Goal: Transaction & Acquisition: Purchase product/service

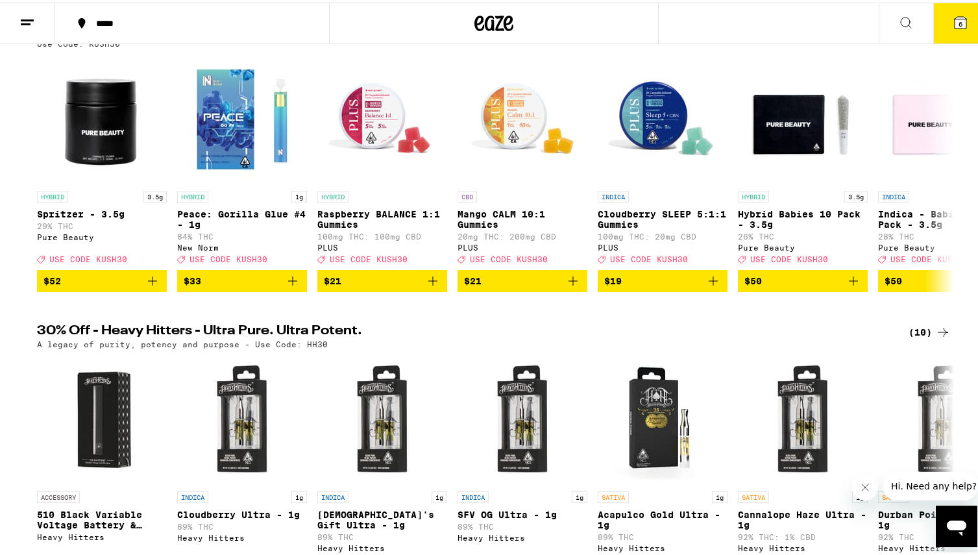
scroll to position [29, 0]
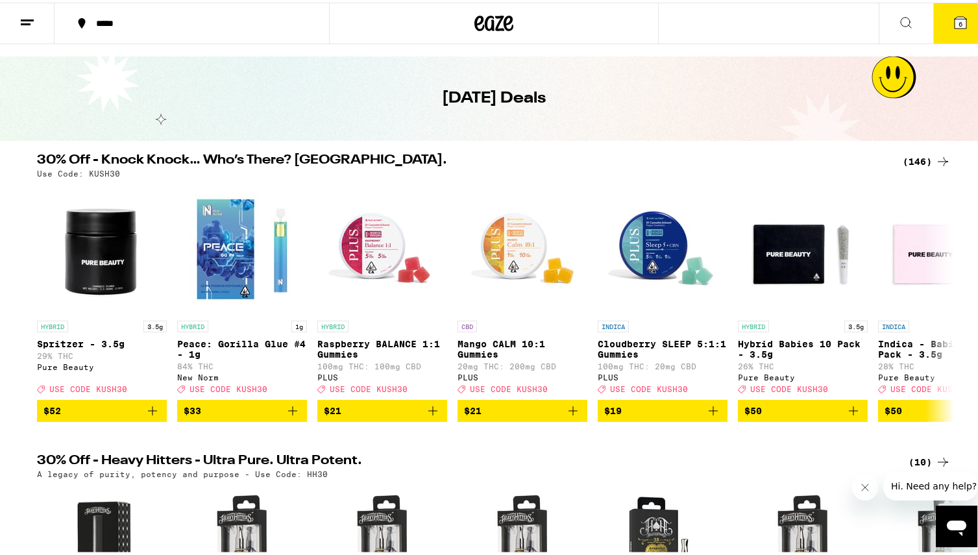
click at [919, 157] on div "(146)" at bounding box center [927, 159] width 48 height 16
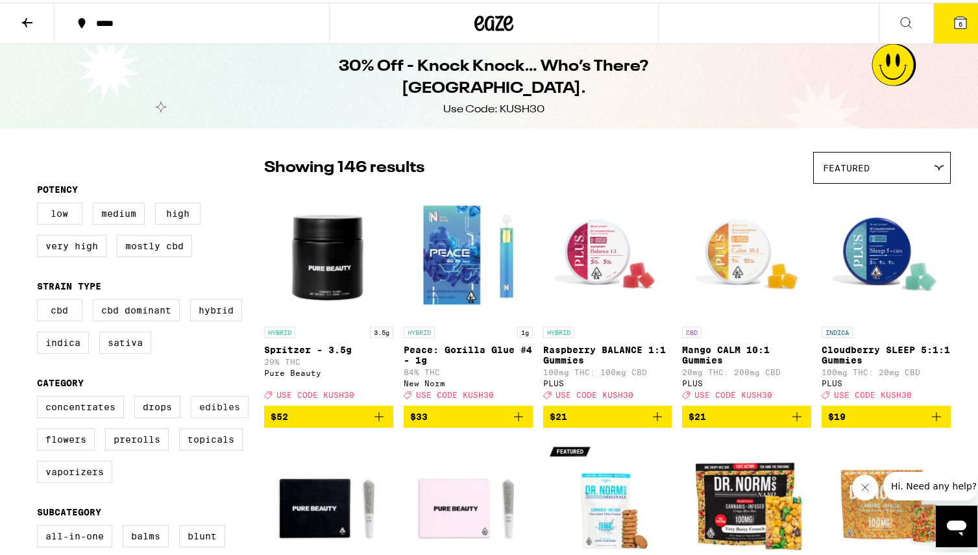
click at [219, 415] on label "Edibles" at bounding box center [220, 404] width 58 height 22
click at [40, 396] on input "Edibles" at bounding box center [40, 395] width 1 height 1
checkbox input "true"
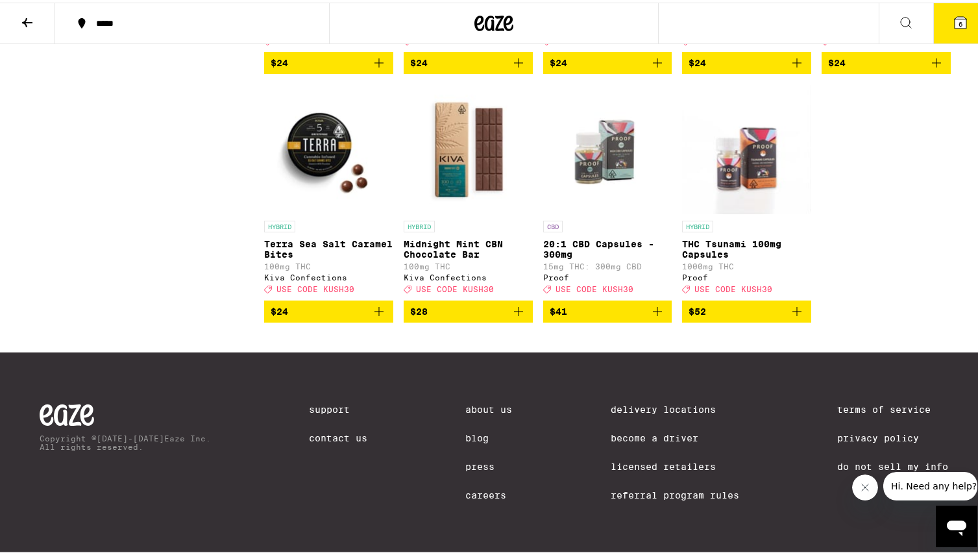
scroll to position [4211, 0]
